Goal: Task Accomplishment & Management: Use online tool/utility

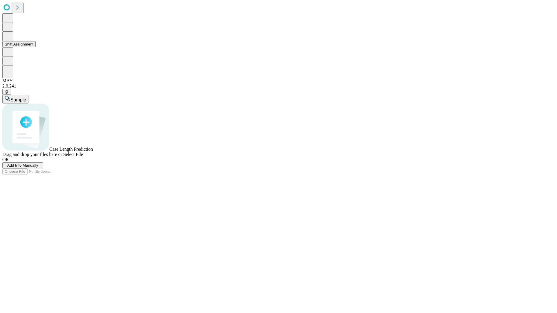
click at [36, 47] on button "Shift Assignment" at bounding box center [18, 44] width 33 height 6
